Goal: Find specific page/section: Find specific page/section

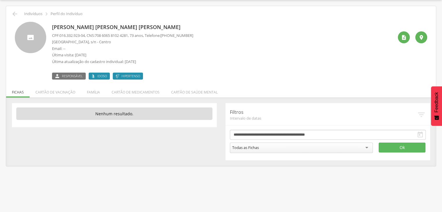
scroll to position [17, 0]
click at [16, 14] on icon "" at bounding box center [14, 13] width 7 height 7
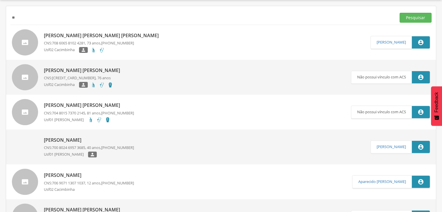
type input "*"
click at [399, 13] on button "Pesquisar" at bounding box center [415, 18] width 32 height 10
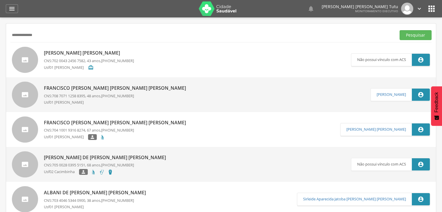
click at [100, 52] on p "[PERSON_NAME] [PERSON_NAME]" at bounding box center [89, 53] width 90 height 7
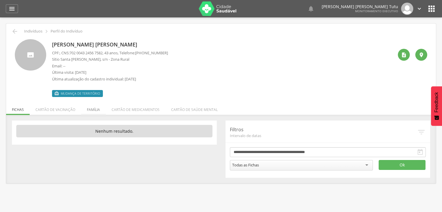
click at [96, 108] on li "Família" at bounding box center [93, 108] width 25 height 14
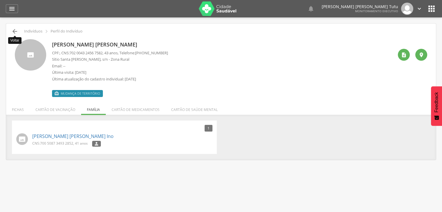
click at [17, 29] on icon "" at bounding box center [14, 31] width 7 height 7
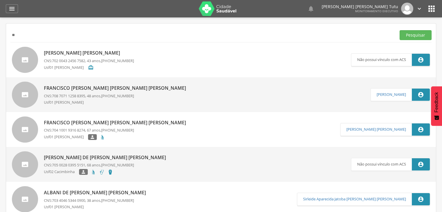
type input "*"
click at [399, 30] on button "Pesquisar" at bounding box center [415, 35] width 32 height 10
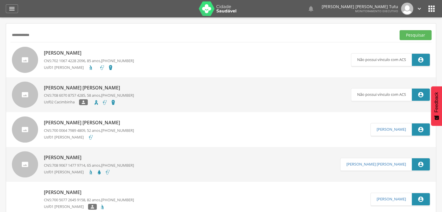
click at [62, 34] on input "**********" at bounding box center [201, 35] width 383 height 10
type input "**********"
click at [399, 30] on button "Pesquisar" at bounding box center [415, 35] width 32 height 10
